Goal: Navigation & Orientation: Find specific page/section

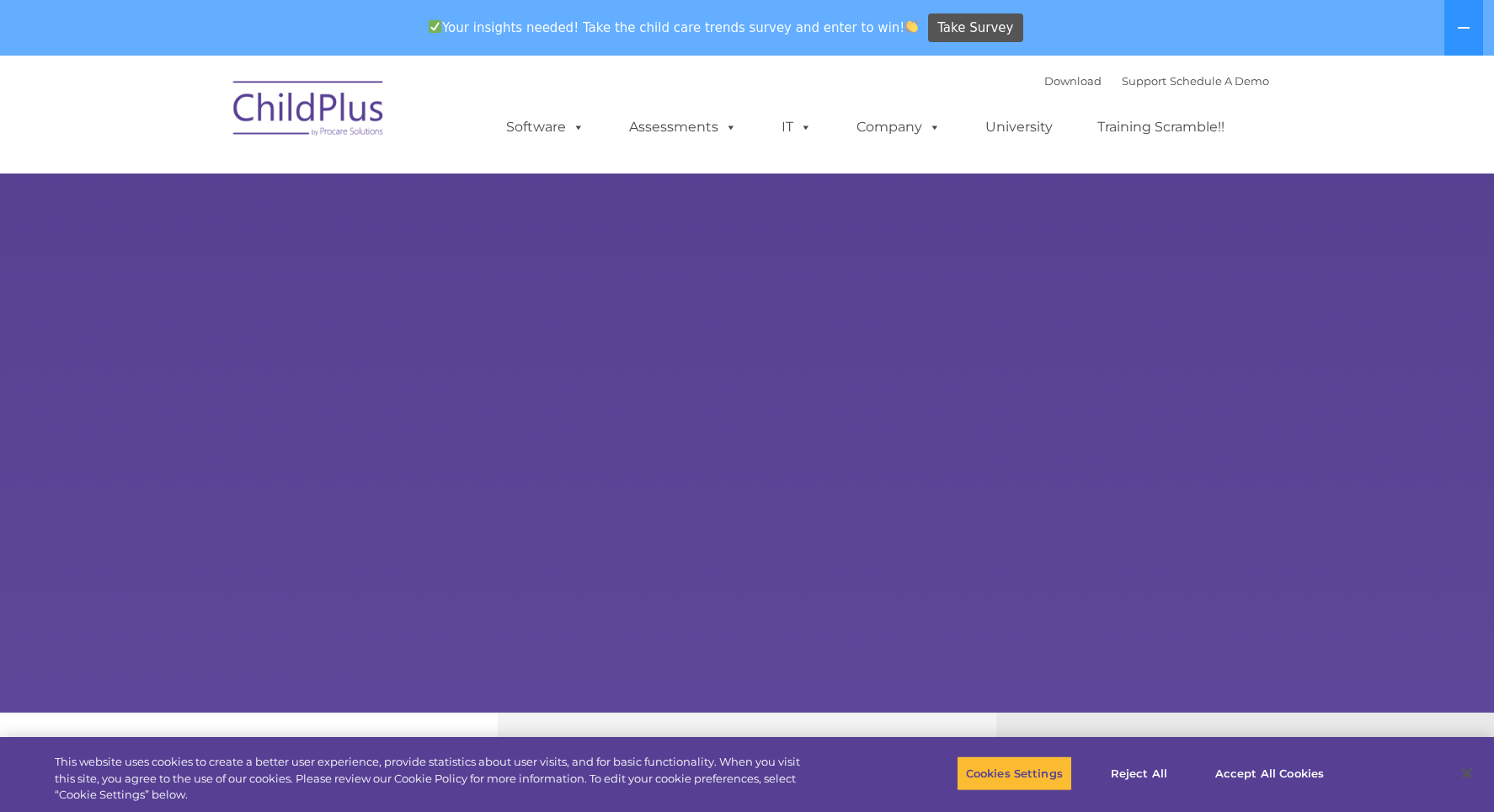
select select "MEDIUM"
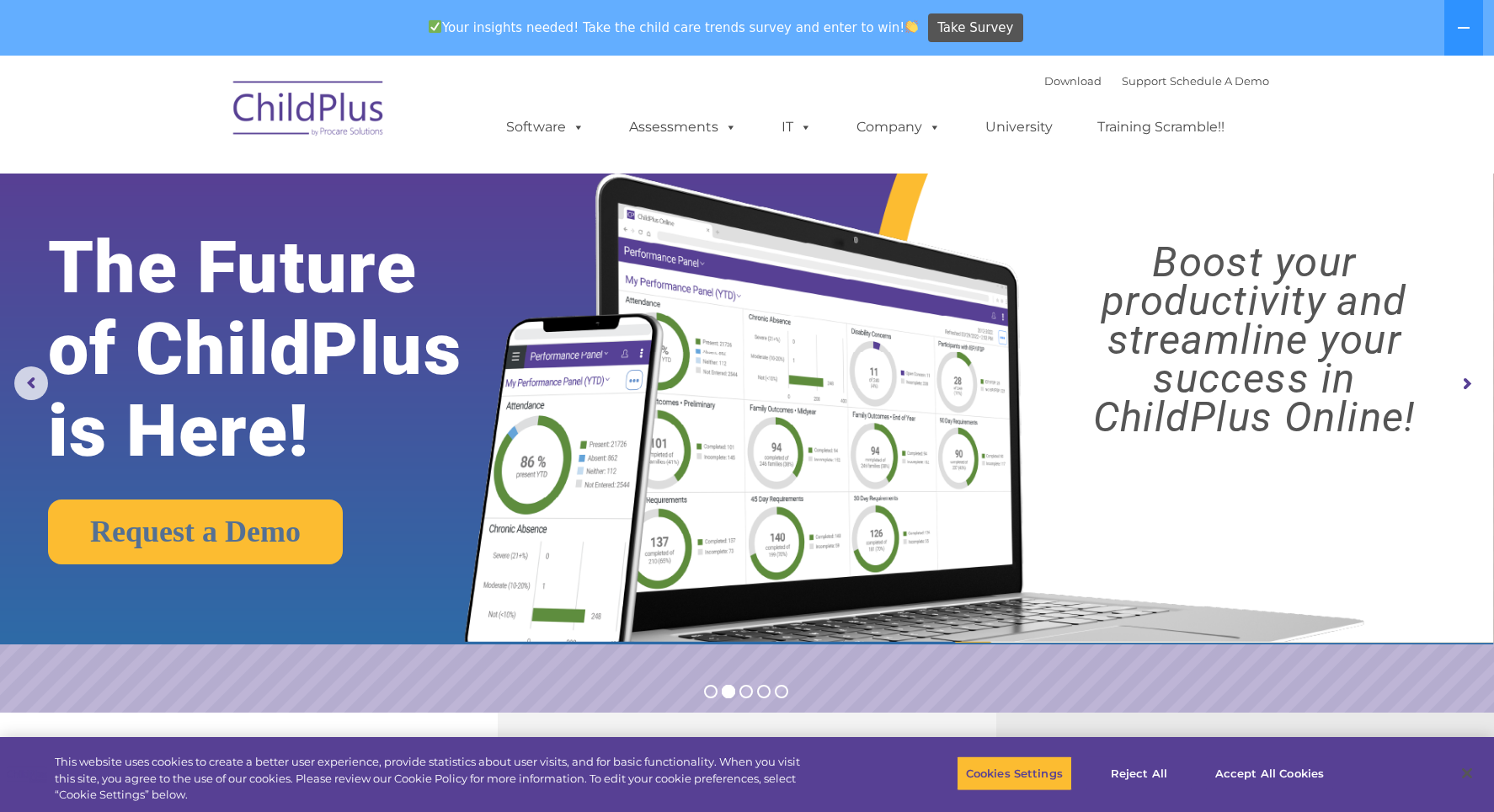
click at [338, 95] on img at bounding box center [310, 111] width 169 height 84
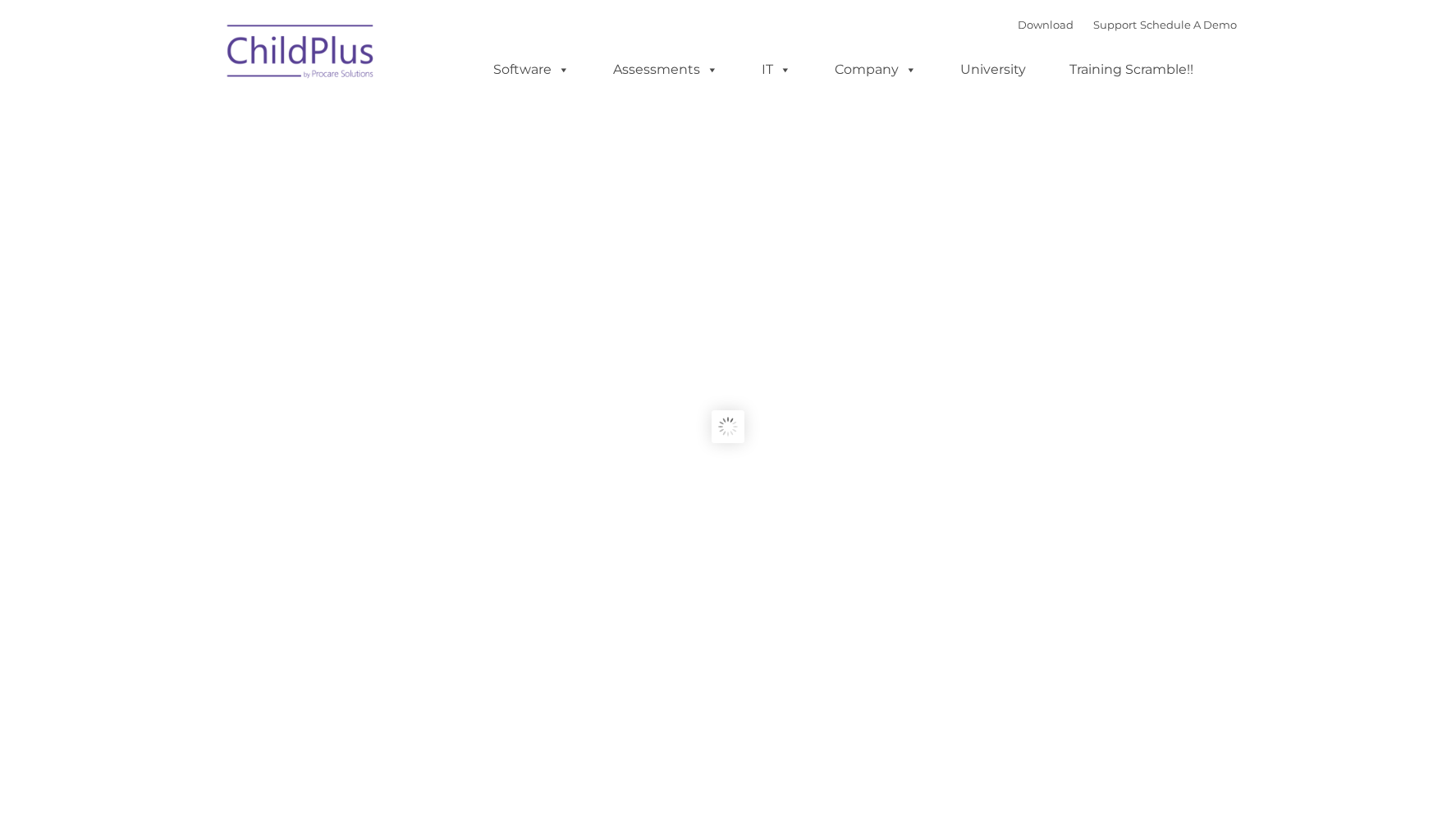
type input ""
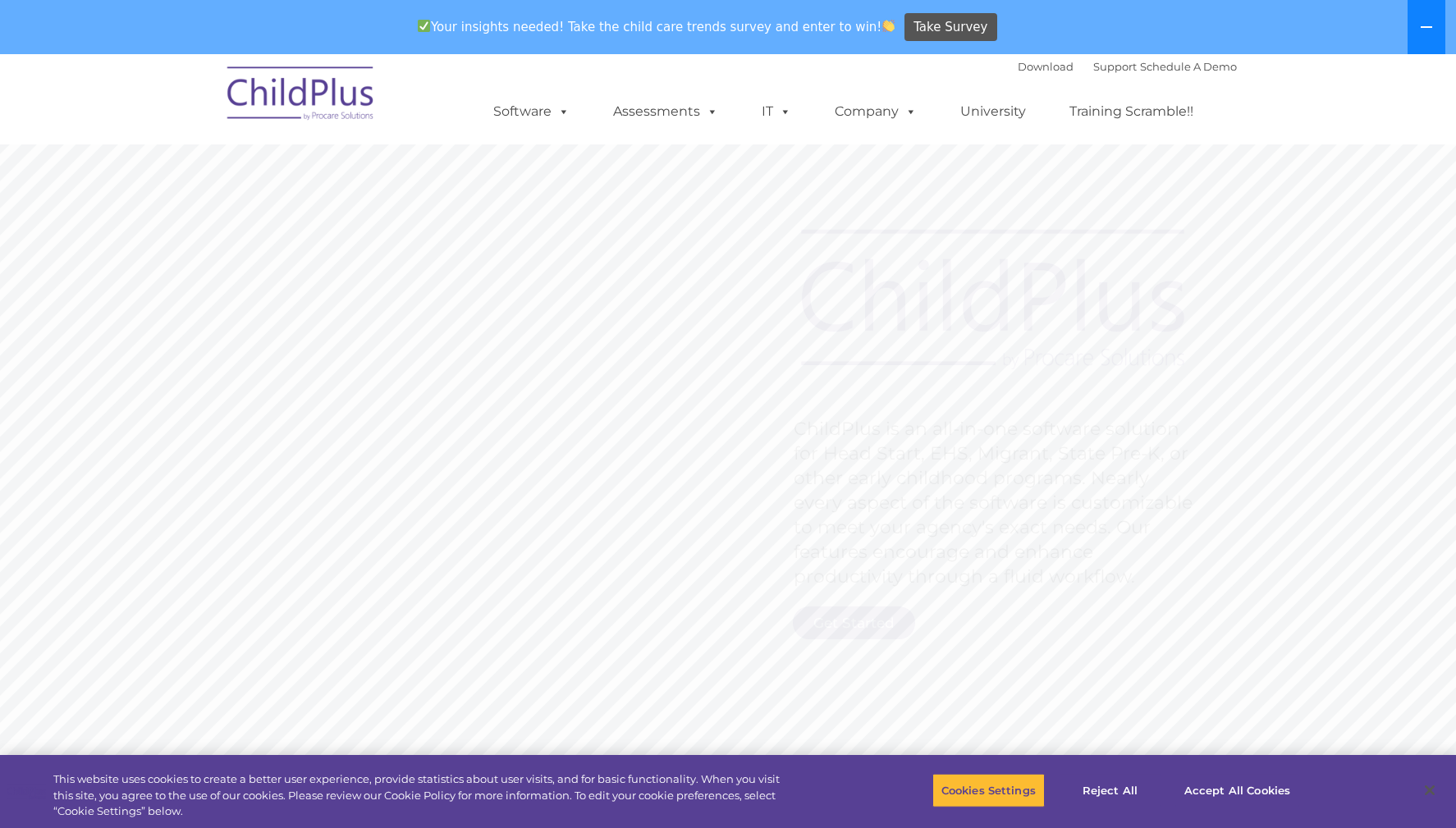
click at [1425, 24] on icon at bounding box center [1425, 26] width 13 height 13
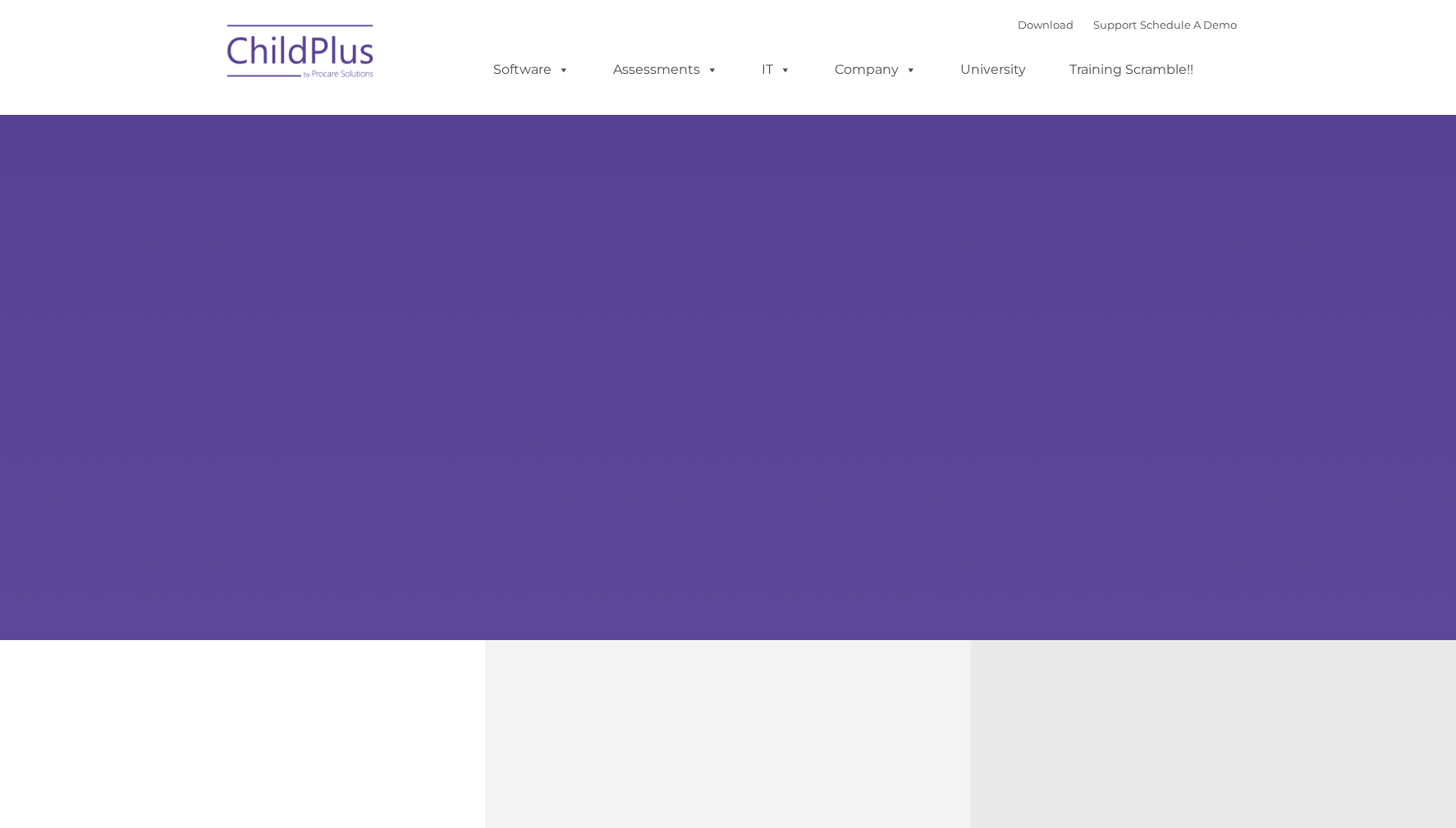
type input ""
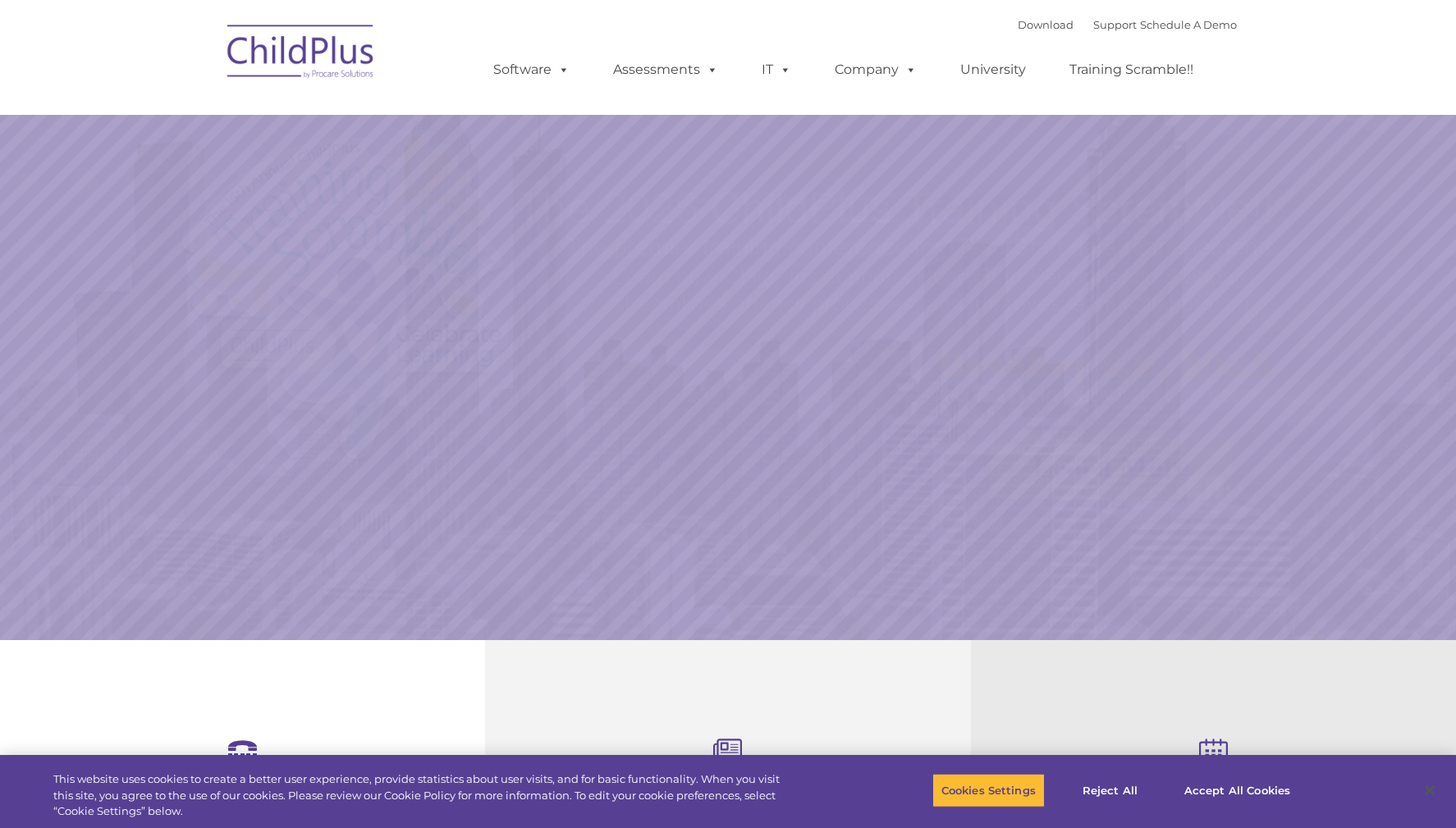
select select "MEDIUM"
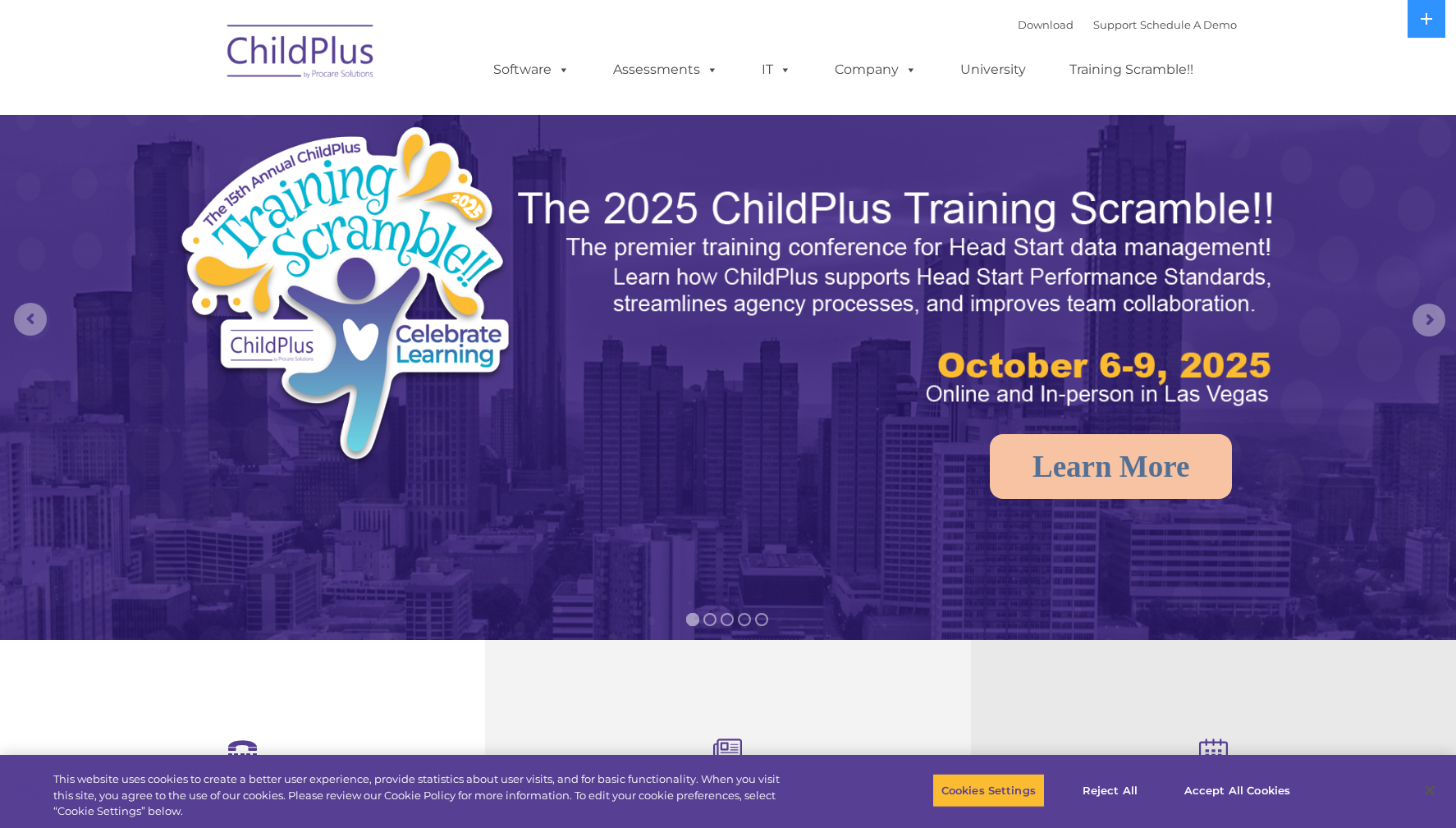
click at [325, 67] on img at bounding box center [302, 54] width 164 height 82
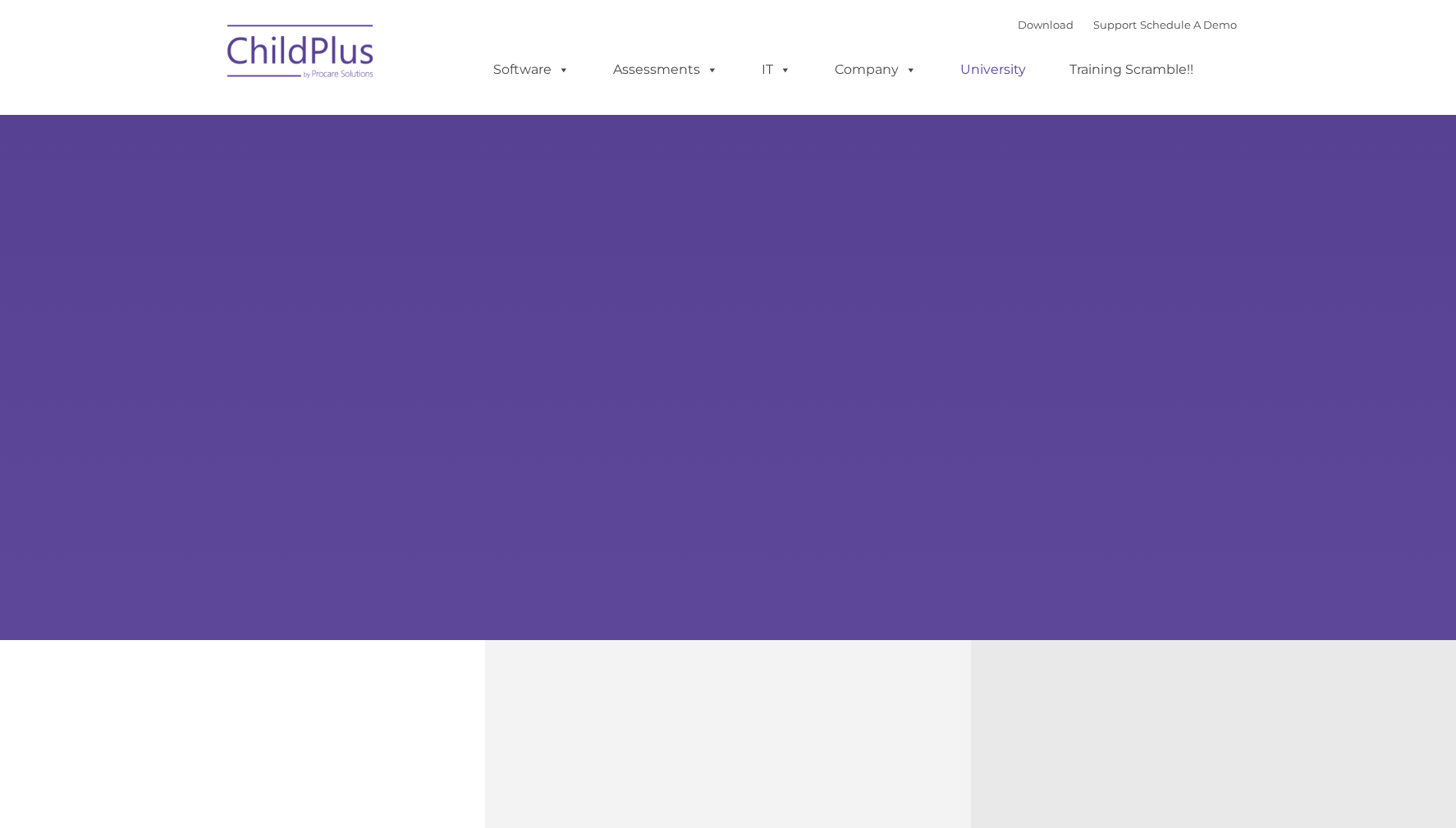
type input ""
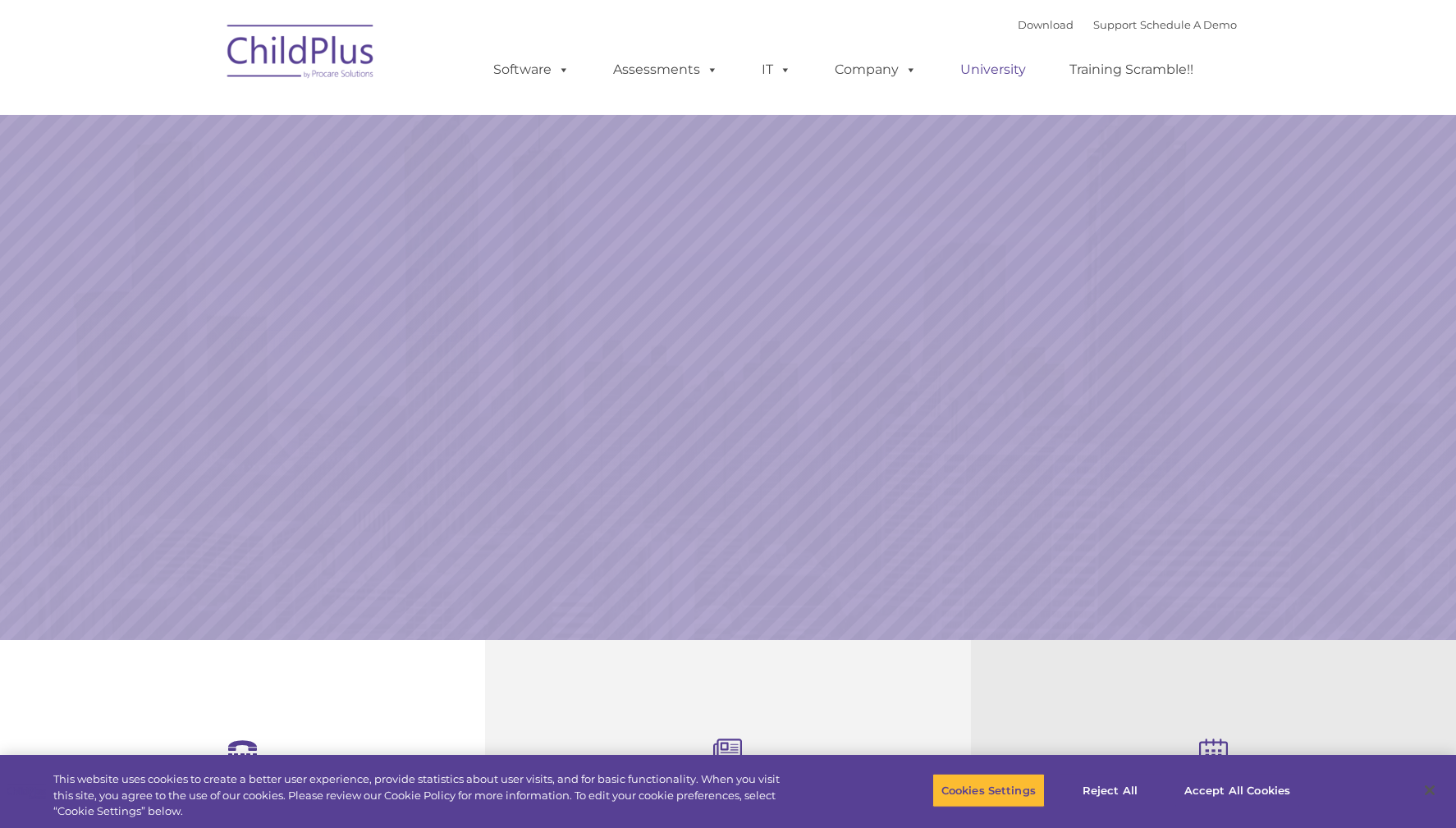
select select "MEDIUM"
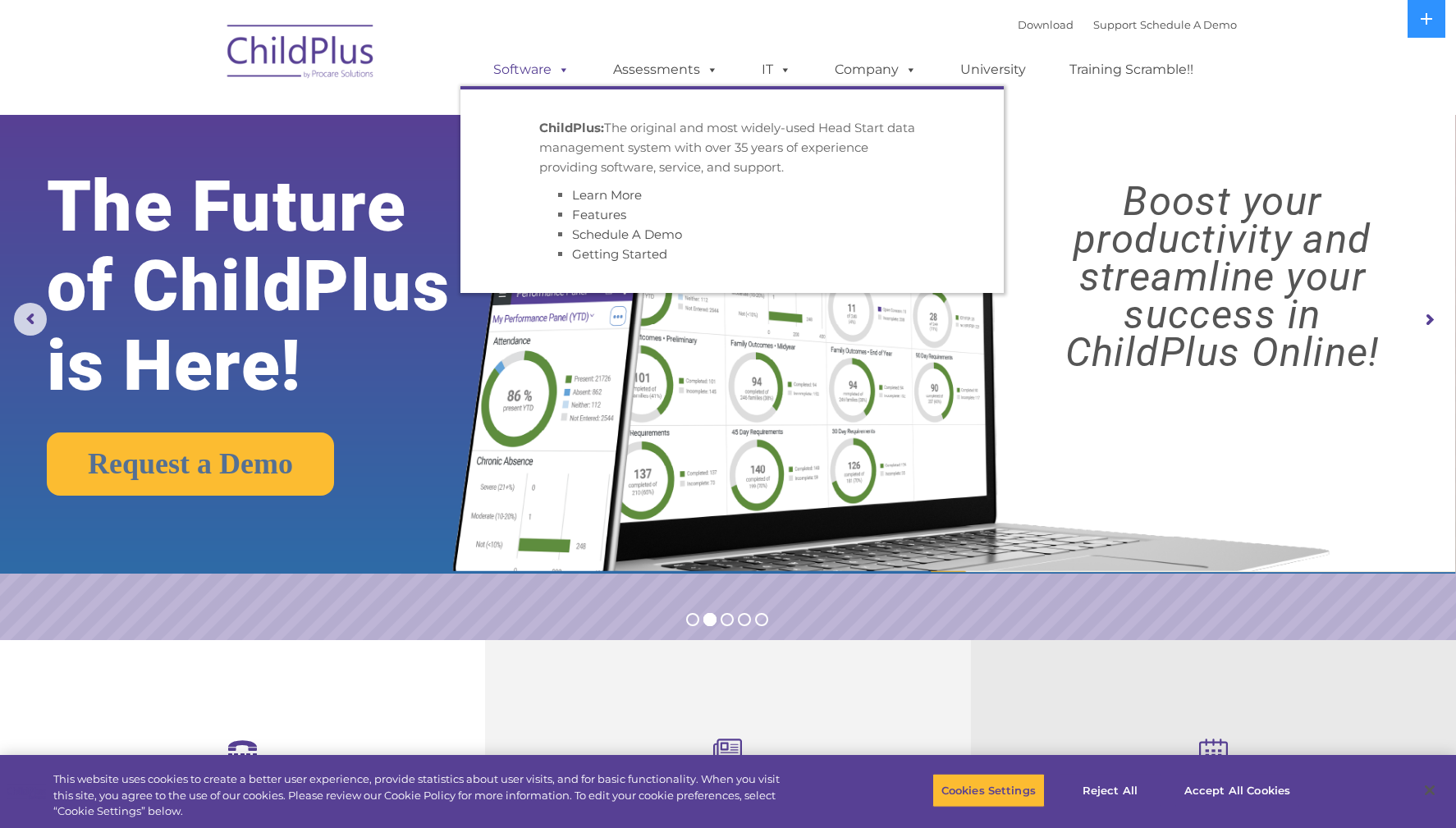
click at [540, 66] on link "Software" at bounding box center [531, 70] width 109 height 33
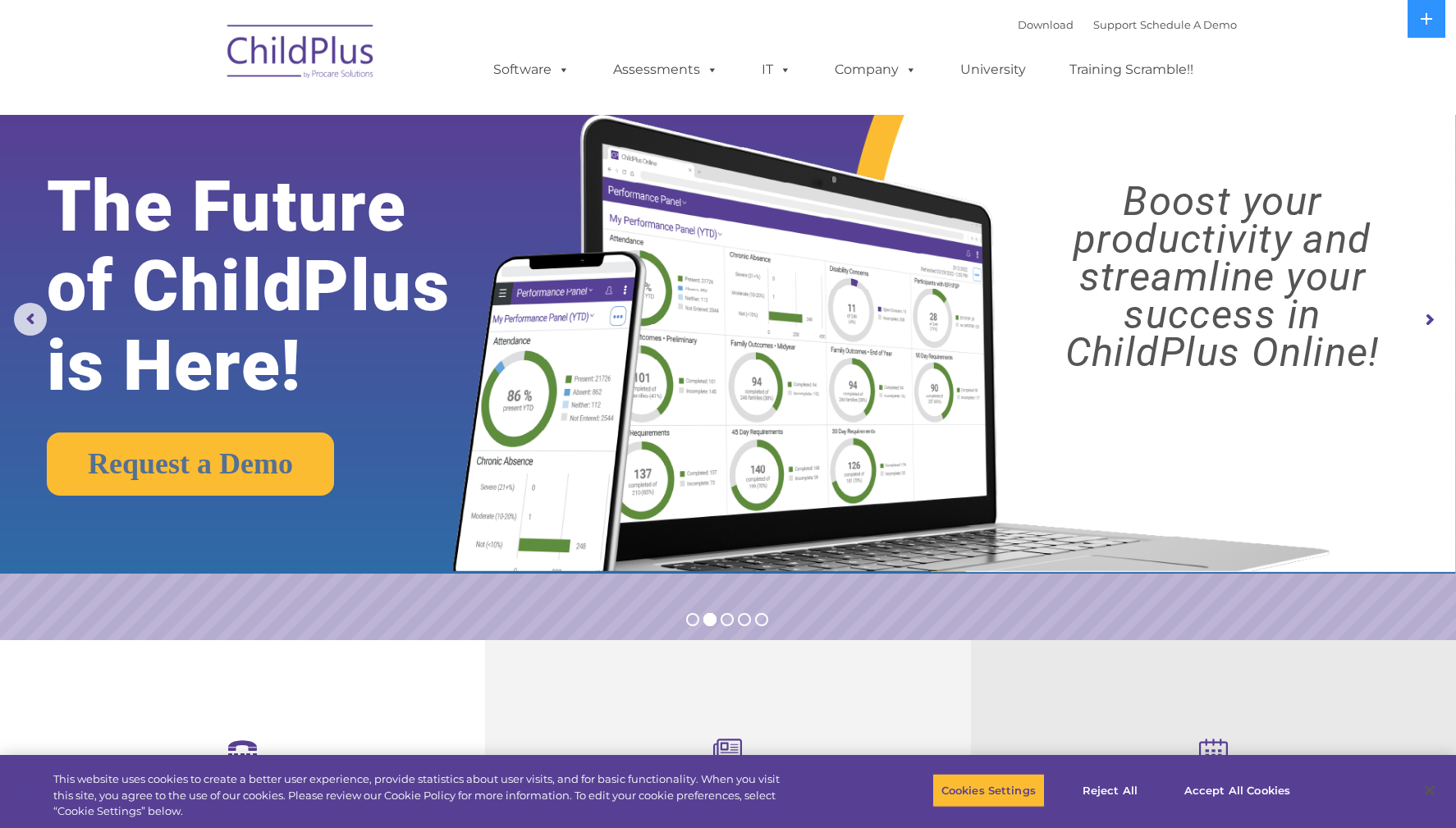
click at [421, 55] on div "Download Support | Schedule A Demo  MENU MENU Software ChildPlus: The original…" at bounding box center [728, 57] width 1018 height 90
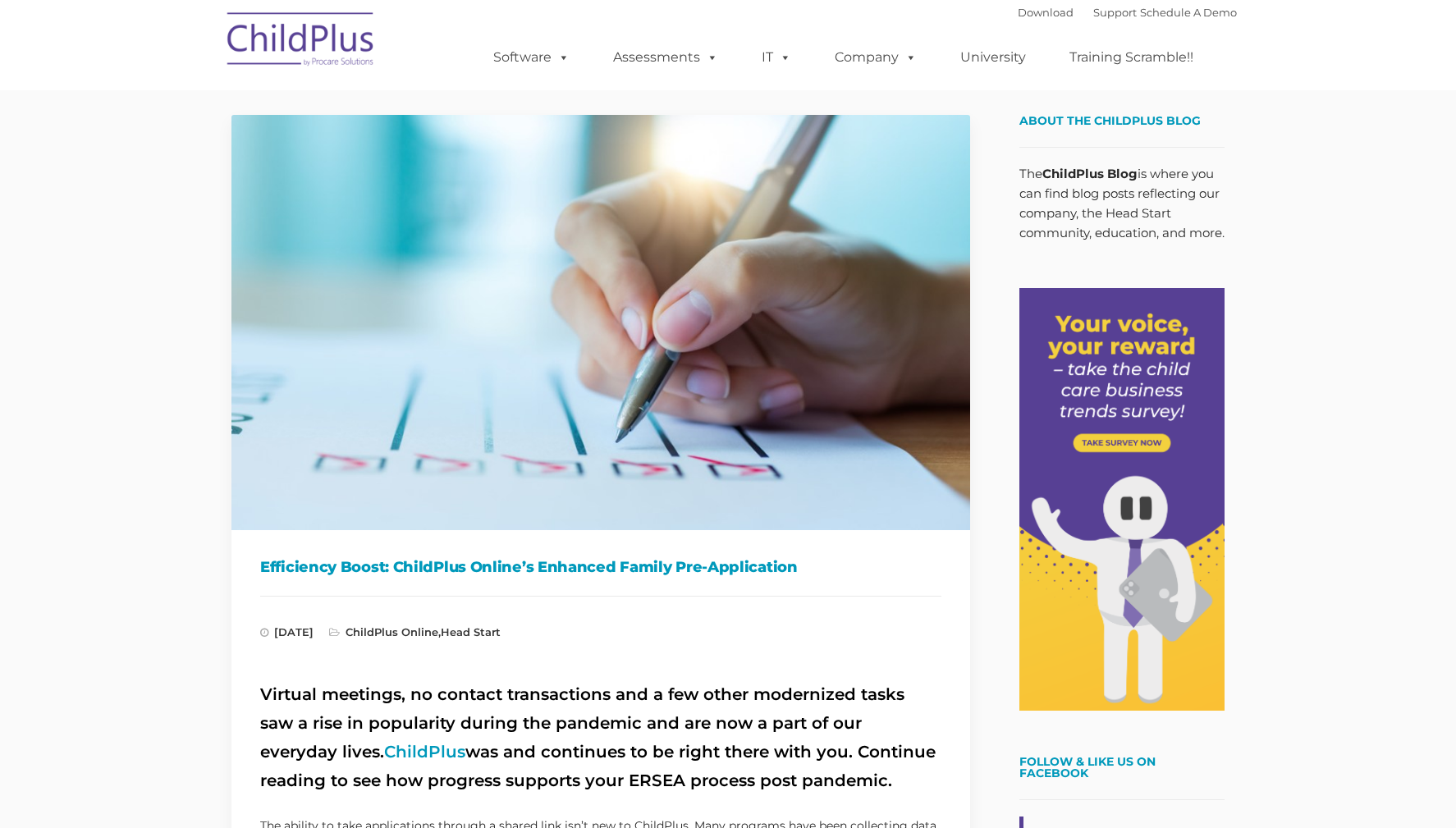
type input ""
